Goal: Complete application form

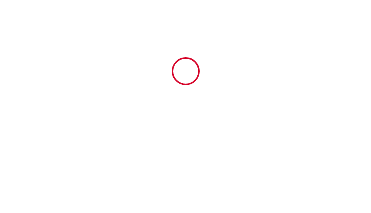
type input "6307870"
type input "[GEOGRAPHIC_DATA]"
type input "[STREET_ADDRESS]"
type input "59113"
type input "Seclin"
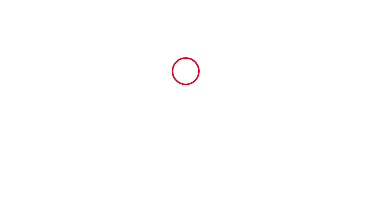
type input "[GEOGRAPHIC_DATA]"
type input "[DATE]"
type input "8"
type input "2"
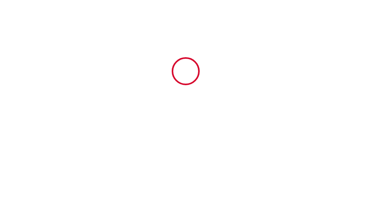
type input "800"
type input "2261.29"
type input "[PERSON_NAME]"
type input "LEPAN"
type input "[STREET_ADDRESS]"
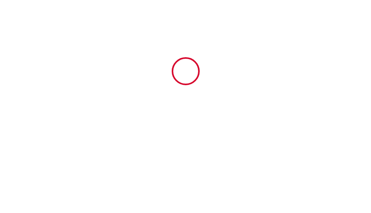
type input "59113"
type input "Seclin"
type input "[GEOGRAPHIC_DATA]"
type input "[EMAIL_ADDRESS][DOMAIN_NAME]"
type input "[PERSON_NAME]"
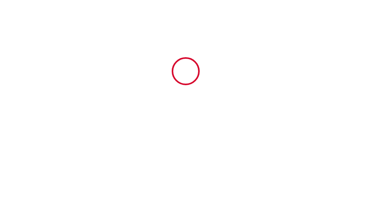
type input "Schoondermark"
type input "[EMAIL_ADDRESS][DOMAIN_NAME]"
type input "[PHONE_NUMBER]"
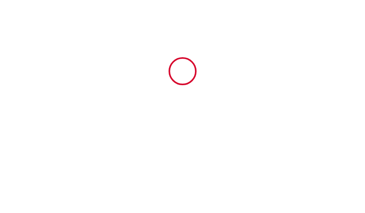
select select
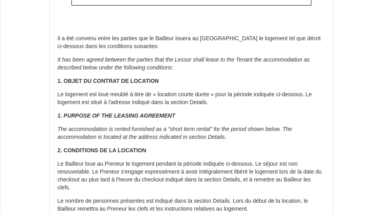
scroll to position [78, 0]
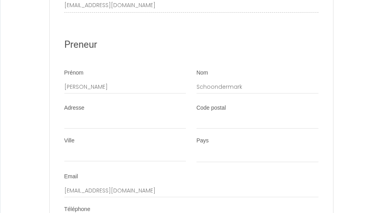
scroll to position [2453, 0]
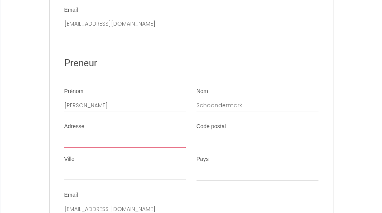
click at [123, 133] on input "Adresse" at bounding box center [125, 140] width 122 height 14
type input "B"
select select
type input "Br"
select select
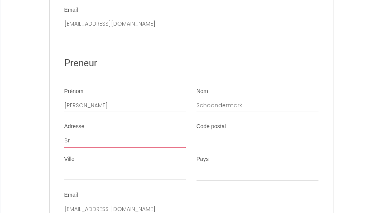
type input "B"
select select
type input "Bu"
select select
type input "Bur"
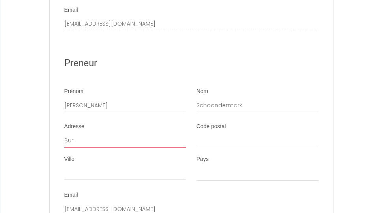
select select
type input "Burg"
select select
type input "Burge"
select select
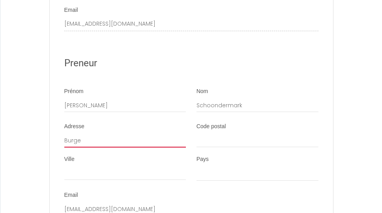
type input "Burgem"
select select
type input "Burgeme"
select select
type input "Burgemee"
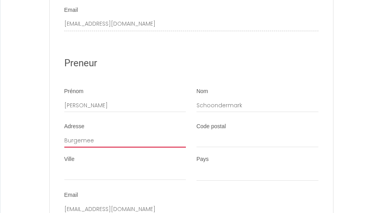
select select
type input "Burgemees"
select select
type input "Burgemeest"
select select
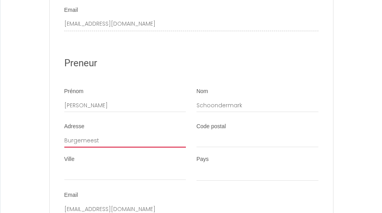
type input "Burgemeeste"
select select
type input "Burgemeester"
select select
type input "Burgemeester"
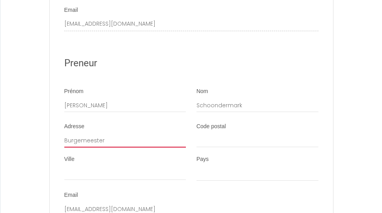
select select
type input "Burgemeester v"
select select
type input "Burgemeester va"
select select
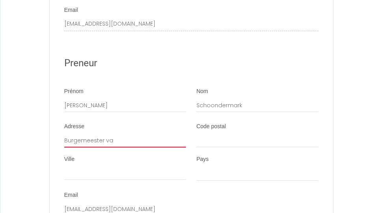
type input "Burgemeester van"
select select
type input "Burgemeester van"
select select
type input "Burgemeester van P"
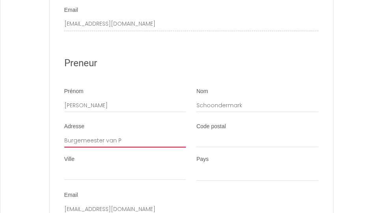
select select
type input "Burgemeester van Pr"
select select
type input "Burgemeester van Pro"
select select
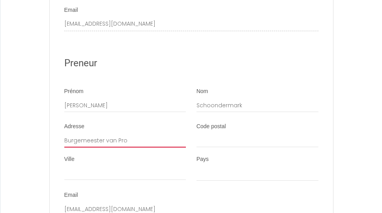
type input "Burgemeester van Proo"
select select
type input "Burgemeester van Prooi"
select select
type input "Burgemeester van Prooij"
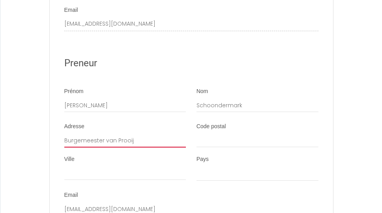
select select
type input "Burgemeester van Prooije"
select select
type input "Burgemeester van Prooijen"
select select
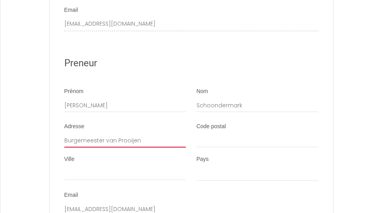
type input "Burgemeester van Prooijens"
select select
type input "Burgemeester van Prooijenst"
select select
type input "Burgemeester van Prooijenstr"
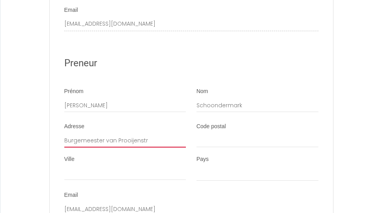
select select
type input "Burgemeester van Prooijenstra"
select select
type input "Burgemeester van Prooijenstraa"
select select
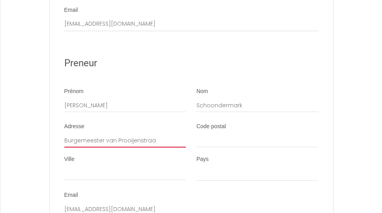
type input "Burgemeester van Prooijenstraat"
select select
type input "Burgemeester van Prooijenstraat"
select select
type input "[STREET_ADDRESS]"
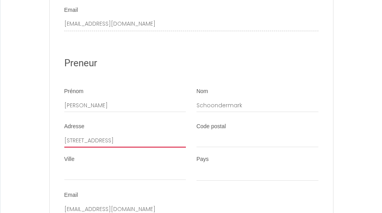
select select
type input "[STREET_ADDRESS]"
select select
type input "[STREET_ADDRESS]"
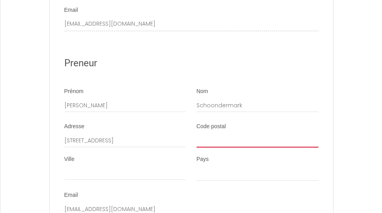
click at [232, 134] on input "Code postal" at bounding box center [257, 140] width 122 height 14
type input "5"
select select
type input "51"
select select
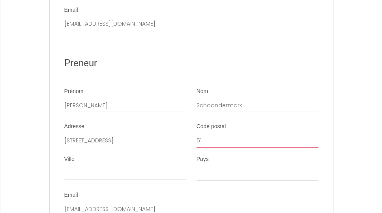
type input "514"
select select
type input "5146"
select select
type input "5146D"
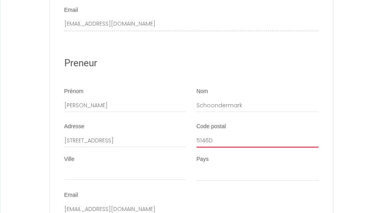
select select
type input "5146DC"
select select
type input "5146DC"
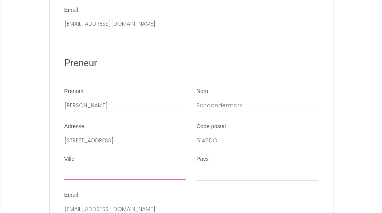
click at [101, 166] on input "Ville" at bounding box center [125, 173] width 122 height 14
type input "S"
select select
type input "Sp"
select select
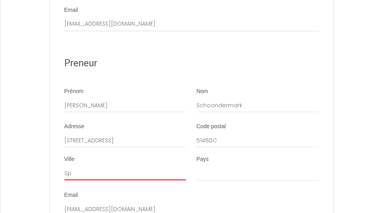
type input "Spr"
select select
type input "Spra"
select select
type input "Spran"
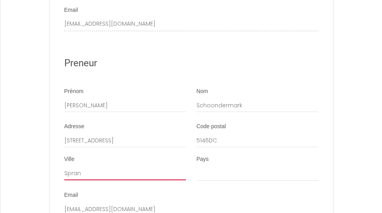
select select
type input "Sprang"
select select
type input "Spran"
select select
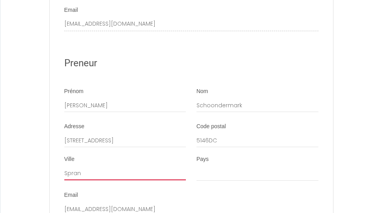
type input "Spra"
select select
type input "Spr"
select select
type input "Sp"
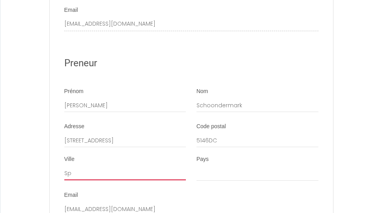
select select
type input "S"
select select
type input "W"
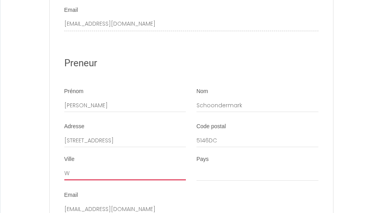
select select
type input "Wa"
select select
type input "Waa"
select select
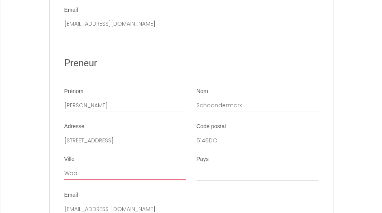
type input "Waal"
select select
type input "Waalw"
select select
type input "Waalwi"
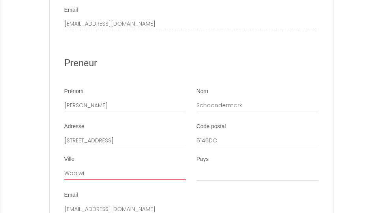
select select
type input "Waalwij"
select select
type input "Waalwijk"
select select
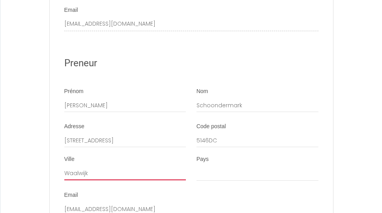
type input "Waalwijk"
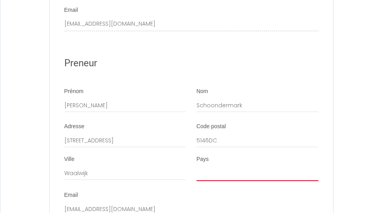
click at [223, 166] on select "[GEOGRAPHIC_DATA] [GEOGRAPHIC_DATA] [GEOGRAPHIC_DATA] [GEOGRAPHIC_DATA] [GEOGRA…" at bounding box center [257, 173] width 122 height 15
select select "NL"
click at [196, 166] on select "[GEOGRAPHIC_DATA] [GEOGRAPHIC_DATA] [GEOGRAPHIC_DATA] [GEOGRAPHIC_DATA] [GEOGRA…" at bounding box center [257, 173] width 122 height 15
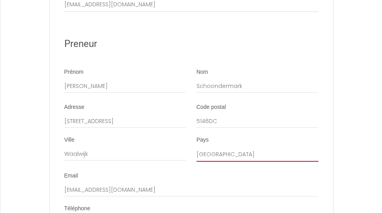
scroll to position [2532, 0]
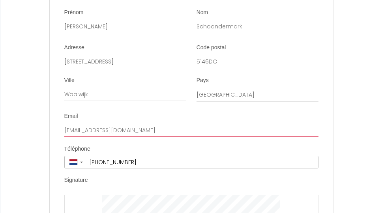
click at [246, 123] on input "[EMAIL_ADDRESS][DOMAIN_NAME]" at bounding box center [191, 130] width 254 height 14
drag, startPoint x: 254, startPoint y: 121, endPoint x: 46, endPoint y: 116, distance: 208.4
type input "[EMAIL_ADDRESS][DOMAIN_NAME]"
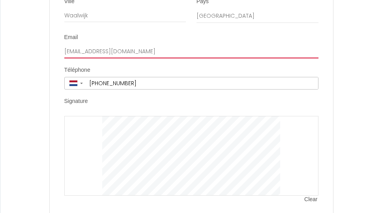
scroll to position [2651, 0]
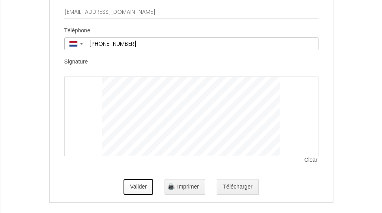
click at [141, 179] on button "Valider" at bounding box center [138, 187] width 30 height 16
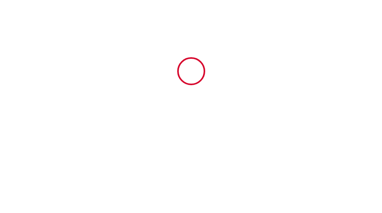
scroll to position [0, 0]
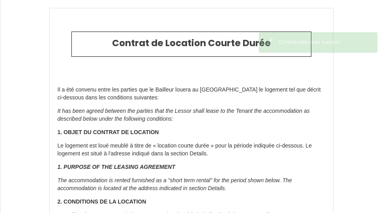
type input "380"
type input "1802"
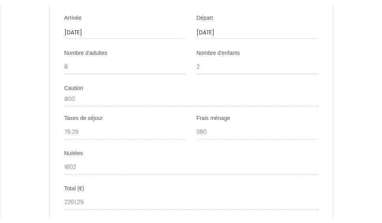
scroll to position [2116, 0]
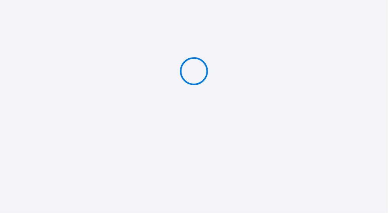
type input "Deposit 800 €"
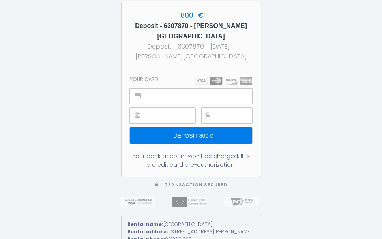
click at [226, 77] on img at bounding box center [223, 81] width 57 height 8
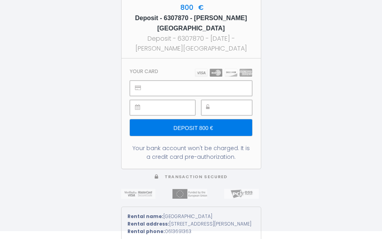
scroll to position [13, 0]
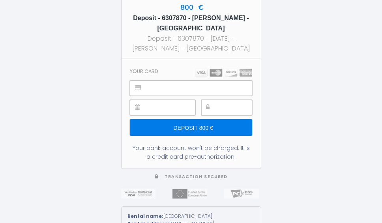
drag, startPoint x: 199, startPoint y: 38, endPoint x: 249, endPoint y: 49, distance: 50.9
click at [249, 49] on div "Deposit - 6307870 - 2025-10-10 - Jeanine Schoondermark - Villa Arcadia" at bounding box center [191, 44] width 125 height 20
click at [254, 49] on div "800 € Deposit - 6307870 - Jeanine Schoondermark - Villa Arcadia Deposit - 63078…" at bounding box center [191, 25] width 139 height 65
